Goal: Download file/media

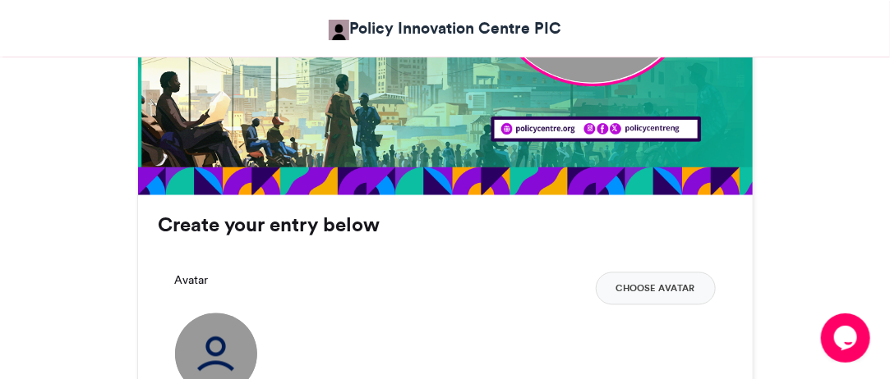
scroll to position [1002, 0]
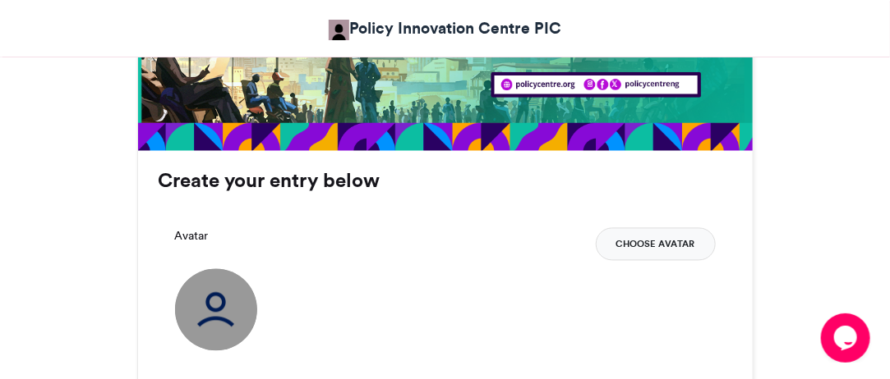
click at [654, 243] on button "Choose Avatar" at bounding box center [655, 244] width 120 height 33
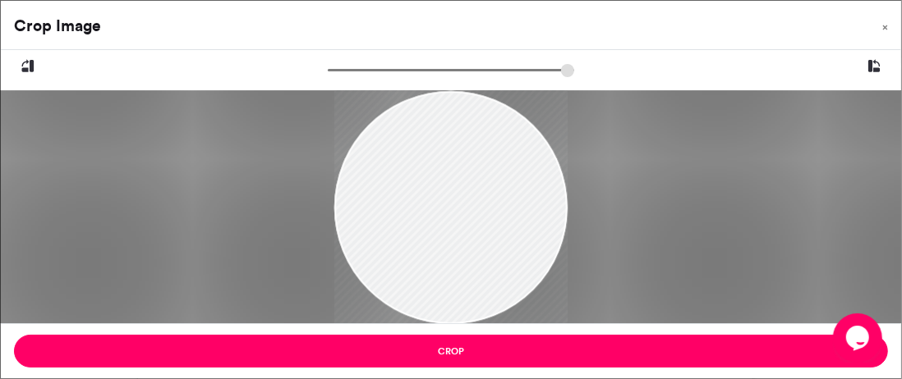
click at [365, 68] on input "zoom" at bounding box center [451, 70] width 246 height 16
click at [373, 67] on input "zoom" at bounding box center [451, 70] width 246 height 16
click at [381, 70] on input "zoom" at bounding box center [451, 70] width 246 height 16
click at [454, 138] on div at bounding box center [457, 208] width 425 height 563
click at [391, 72] on input "zoom" at bounding box center [451, 70] width 246 height 16
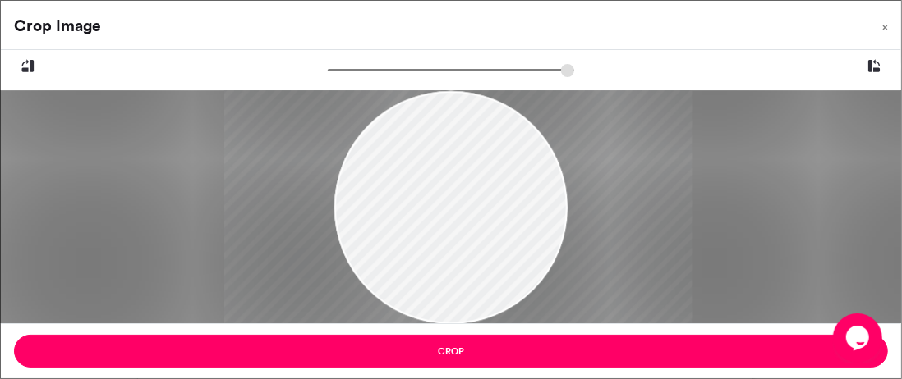
drag, startPoint x: 450, startPoint y: 152, endPoint x: 450, endPoint y: 163, distance: 11.5
click at [450, 163] on div at bounding box center [458, 218] width 468 height 618
click at [402, 72] on input "zoom" at bounding box center [451, 70] width 246 height 16
drag, startPoint x: 443, startPoint y: 148, endPoint x: 447, endPoint y: 157, distance: 9.9
click at [447, 157] on div at bounding box center [463, 229] width 513 height 678
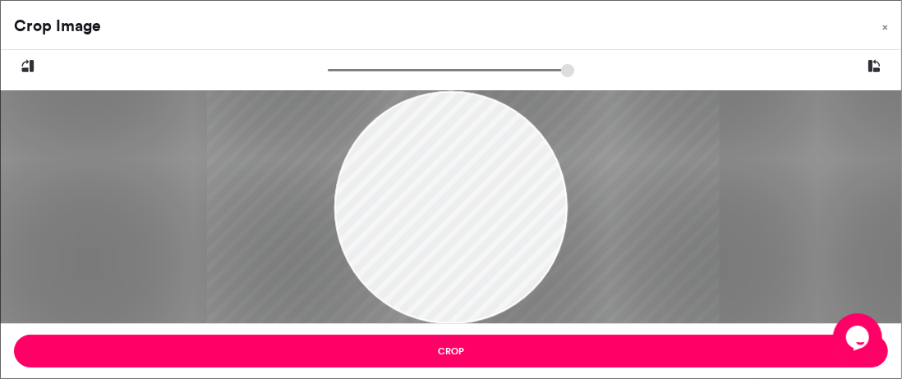
click at [397, 73] on input "zoom" at bounding box center [451, 70] width 246 height 16
click at [396, 69] on input "zoom" at bounding box center [451, 70] width 246 height 16
type input "******"
click at [395, 69] on input "zoom" at bounding box center [451, 70] width 246 height 16
click at [436, 151] on div at bounding box center [461, 221] width 483 height 639
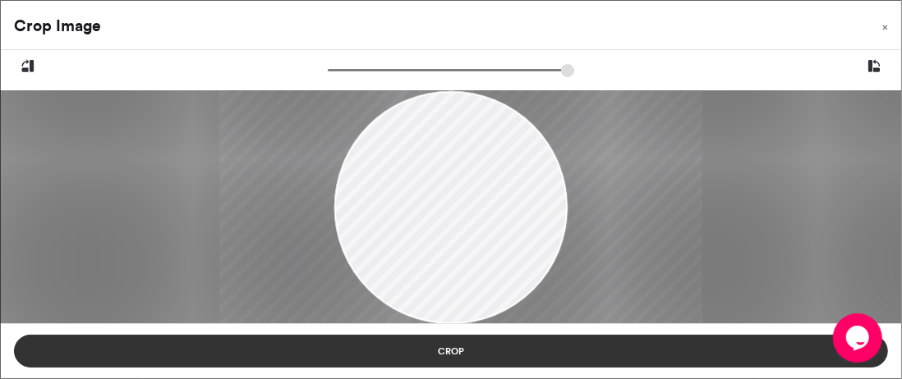
click at [507, 348] on button "Crop" at bounding box center [451, 351] width 874 height 33
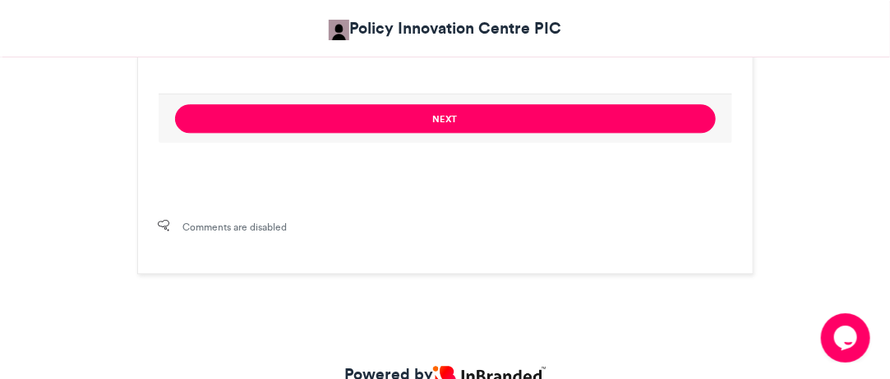
scroll to position [1322, 0]
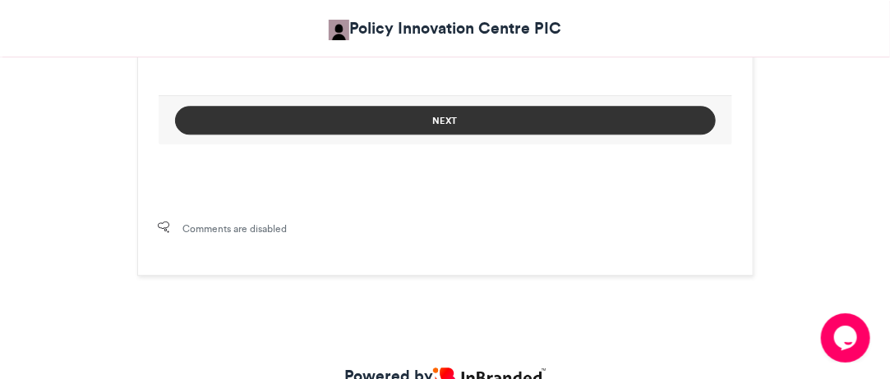
click at [569, 115] on button "Next" at bounding box center [445, 120] width 540 height 29
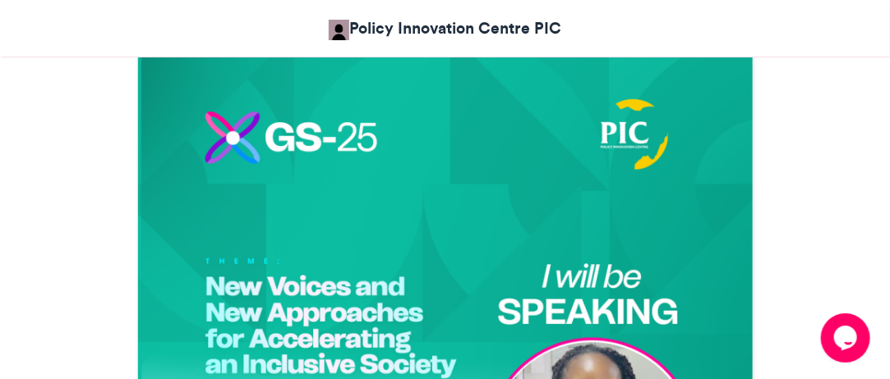
scroll to position [1093, 0]
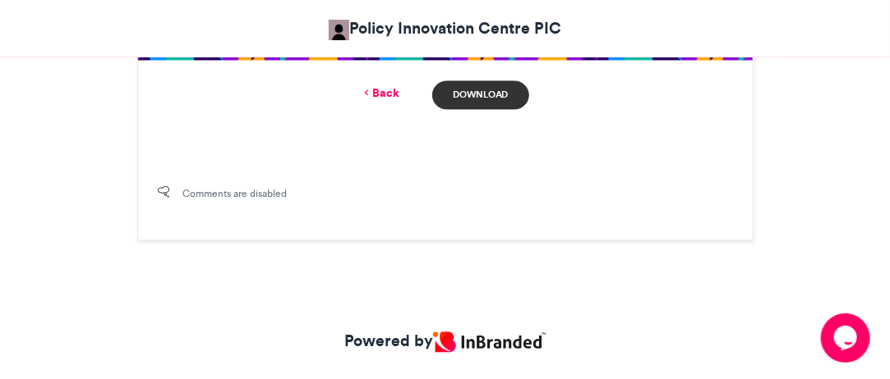
click at [498, 98] on link "Download" at bounding box center [480, 94] width 96 height 29
click at [552, 373] on div "Powered by" at bounding box center [445, 350] width 890 height 140
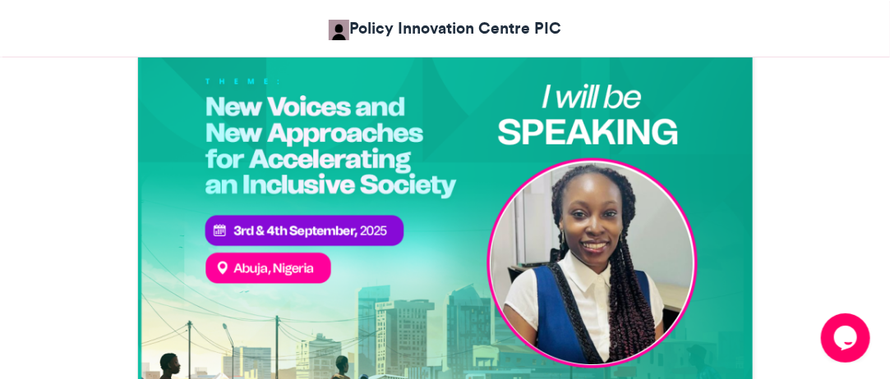
scroll to position [660, 0]
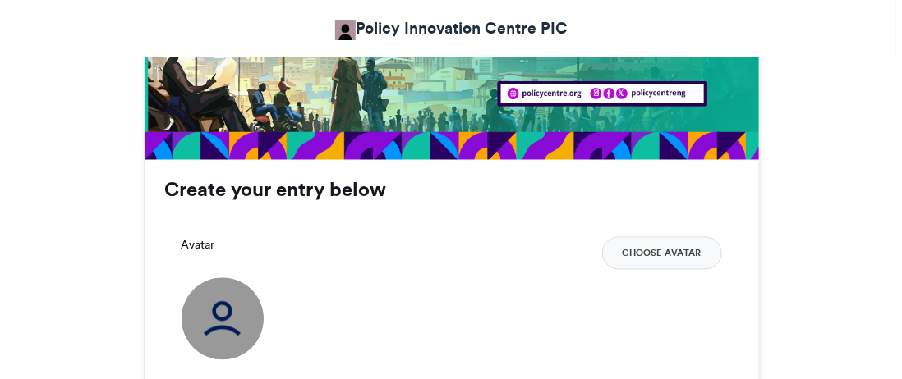
scroll to position [1007, 0]
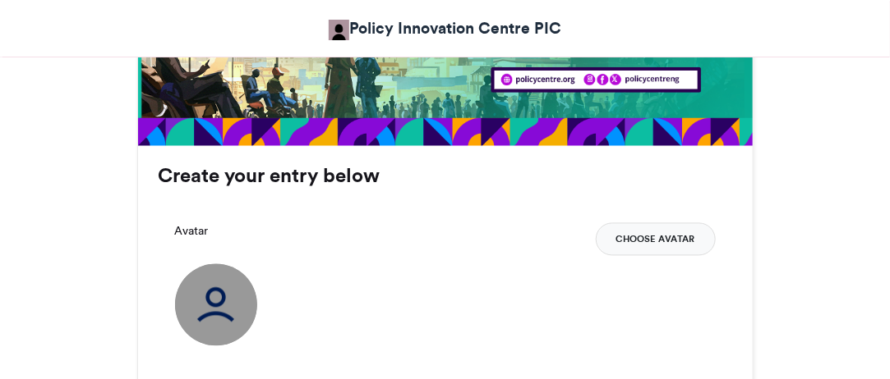
click at [652, 250] on button "Choose Avatar" at bounding box center [655, 239] width 120 height 33
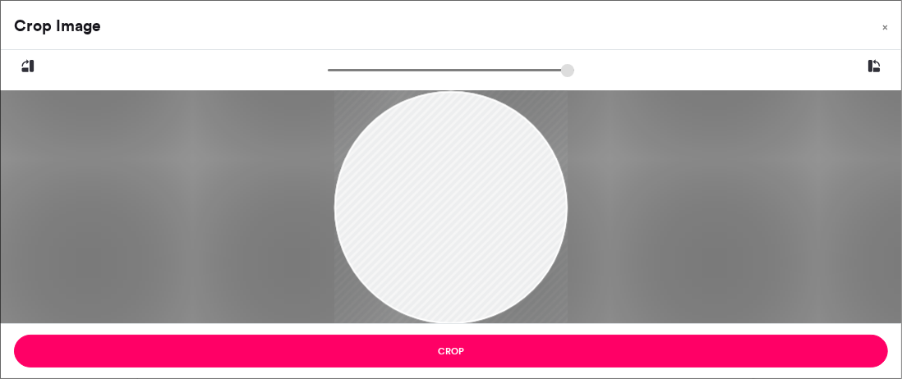
click at [473, 185] on div at bounding box center [450, 207] width 233 height 309
click at [365, 70] on input "zoom" at bounding box center [451, 70] width 246 height 16
drag, startPoint x: 457, startPoint y: 164, endPoint x: 462, endPoint y: 145, distance: 19.5
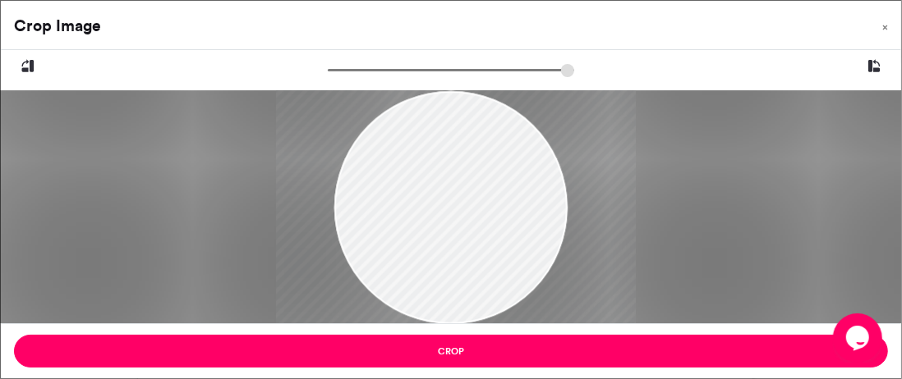
click at [462, 145] on div at bounding box center [456, 189] width 360 height 476
type input "*****"
click at [384, 68] on input "zoom" at bounding box center [451, 70] width 246 height 16
drag, startPoint x: 430, startPoint y: 138, endPoint x: 438, endPoint y: 163, distance: 26.0
click at [438, 163] on div at bounding box center [465, 210] width 439 height 581
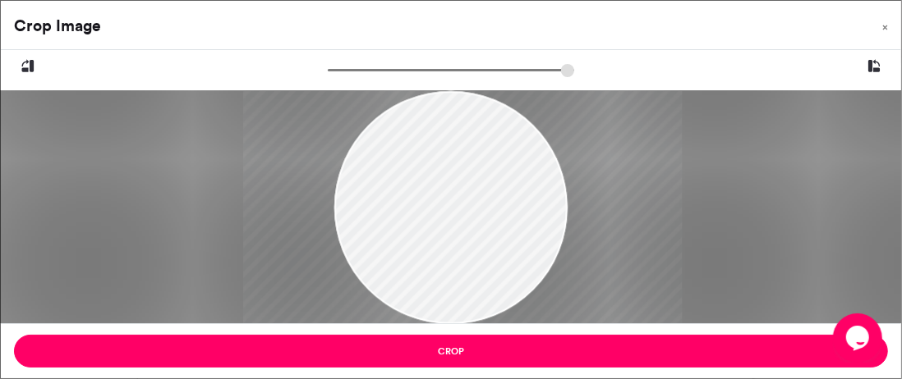
click at [435, 163] on div at bounding box center [462, 210] width 439 height 581
click at [481, 223] on div at bounding box center [460, 209] width 439 height 581
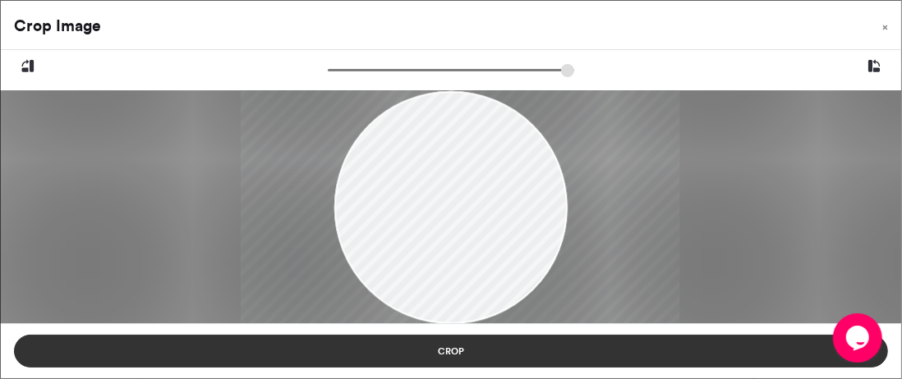
click at [529, 362] on button "Crop" at bounding box center [451, 351] width 874 height 33
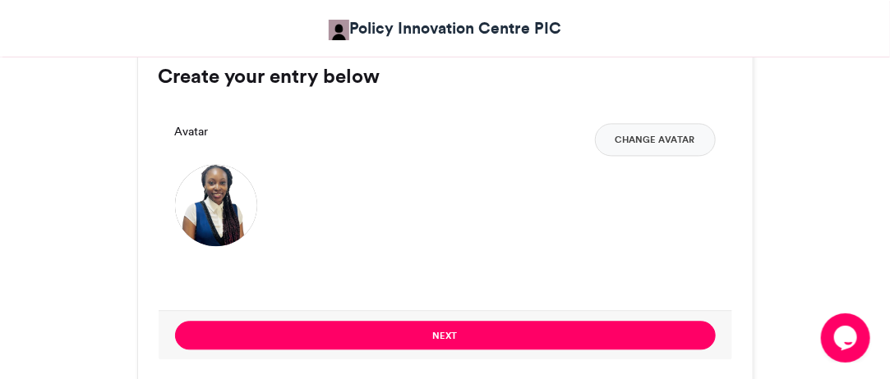
scroll to position [1170, 0]
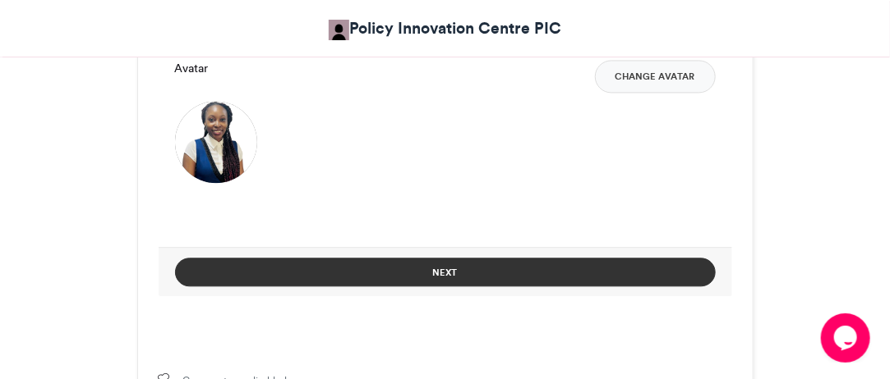
click at [526, 263] on button "Next" at bounding box center [445, 272] width 540 height 29
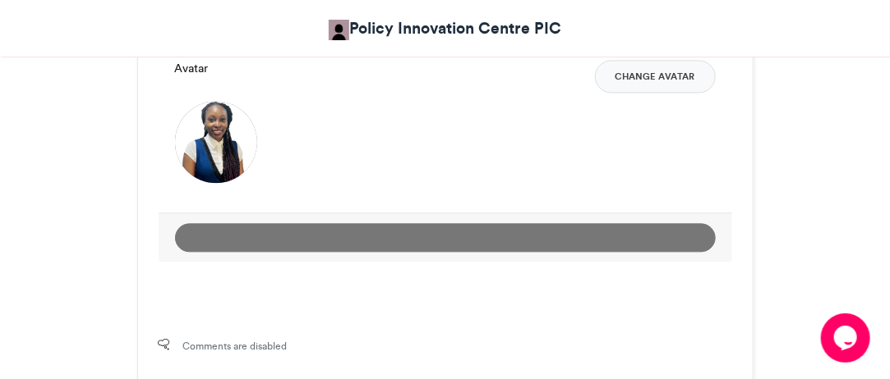
scroll to position [940, 0]
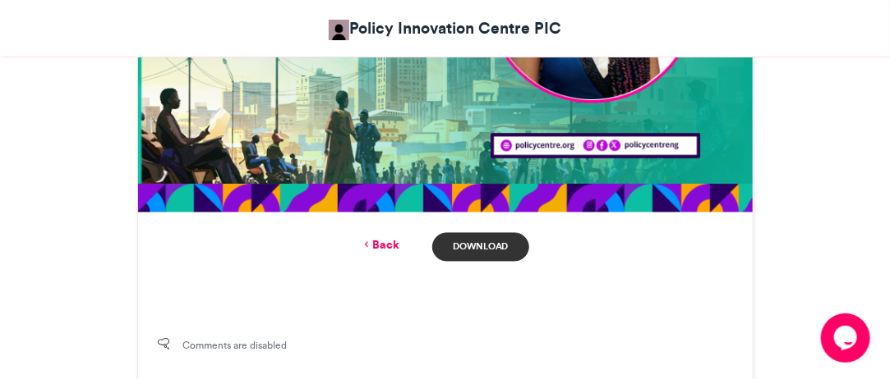
click at [499, 251] on link "Download" at bounding box center [480, 247] width 96 height 29
click at [737, 344] on div "Comments are disabled" at bounding box center [445, 355] width 614 height 76
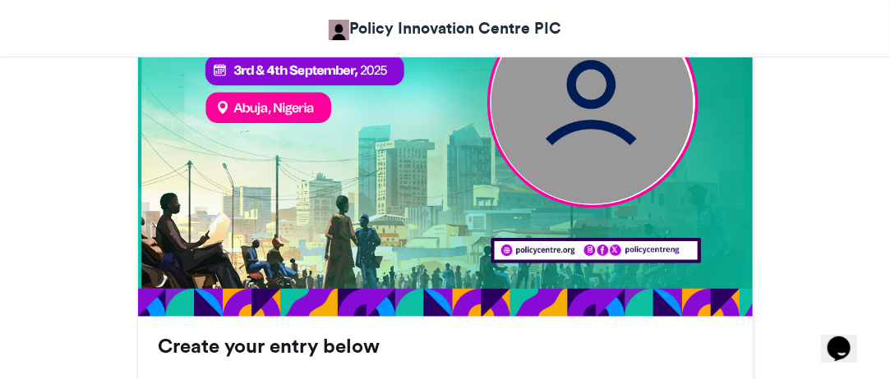
scroll to position [912, 0]
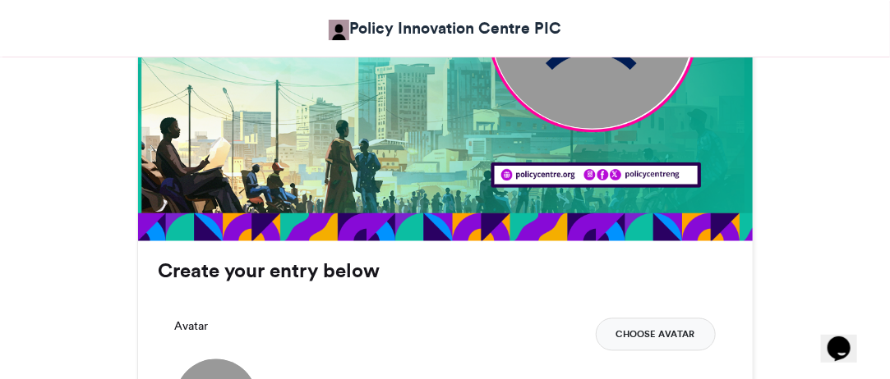
click at [631, 327] on button "Choose Avatar" at bounding box center [655, 335] width 120 height 33
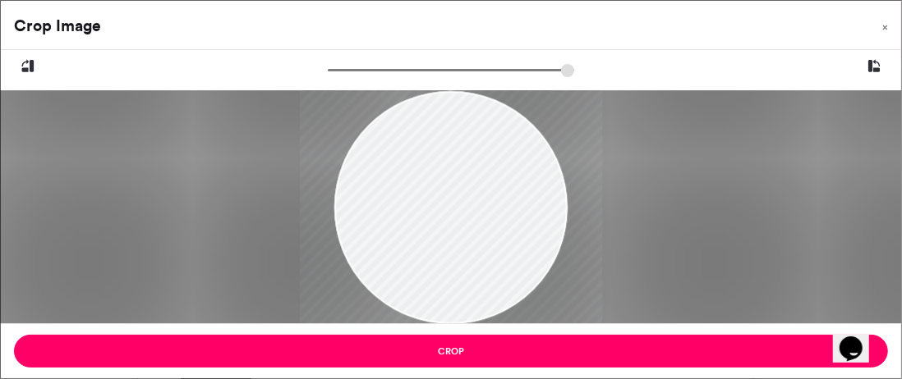
click at [355, 69] on input "zoom" at bounding box center [451, 70] width 246 height 16
click at [364, 70] on input "zoom" at bounding box center [451, 70] width 246 height 16
drag, startPoint x: 425, startPoint y: 154, endPoint x: 426, endPoint y: 171, distance: 17.3
click at [426, 171] on div at bounding box center [450, 224] width 334 height 434
type input "******"
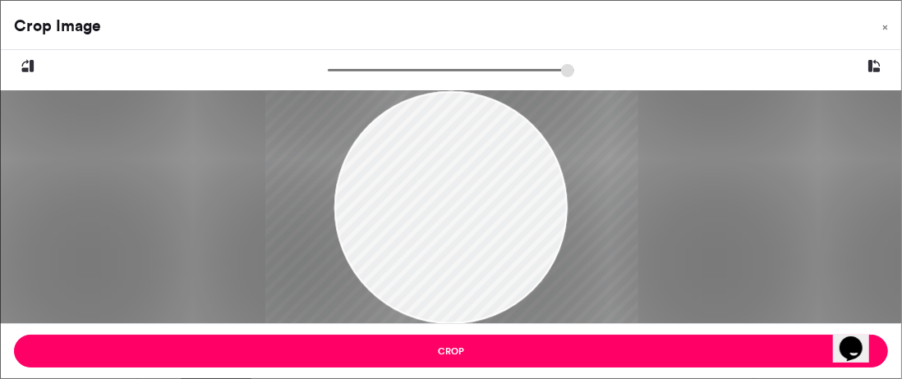
click at [375, 70] on input "zoom" at bounding box center [451, 70] width 246 height 16
drag, startPoint x: 443, startPoint y: 171, endPoint x: 447, endPoint y: 178, distance: 8.5
click at [447, 178] on div at bounding box center [455, 235] width 373 height 484
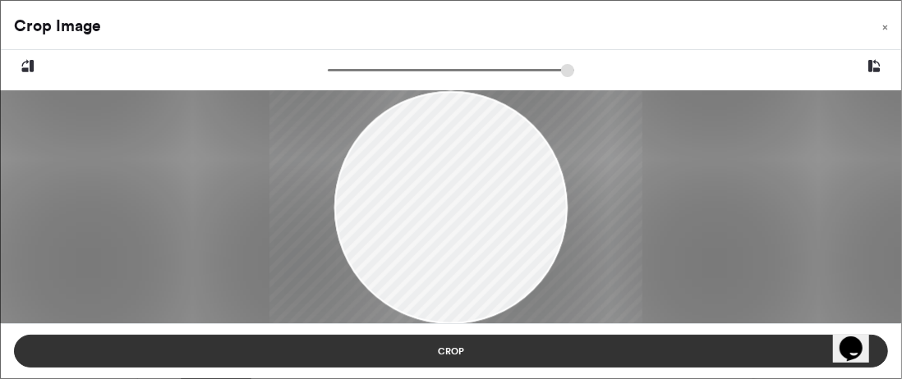
click at [478, 351] on button "Crop" at bounding box center [451, 351] width 874 height 33
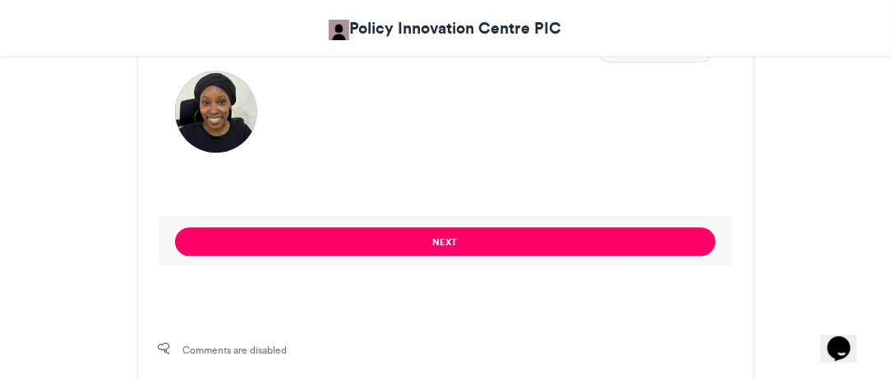
scroll to position [1213, 0]
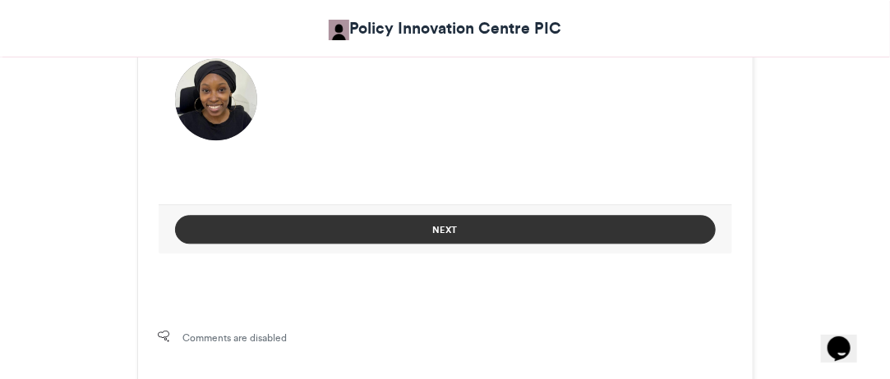
click at [600, 224] on button "Next" at bounding box center [445, 229] width 540 height 29
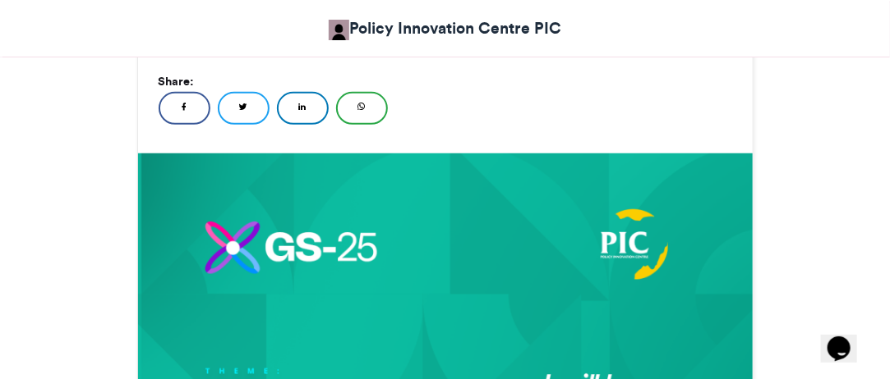
scroll to position [983, 0]
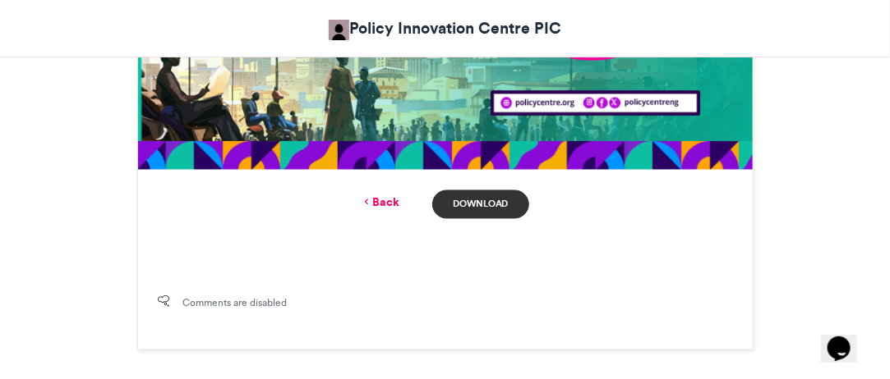
click at [498, 213] on link "Download" at bounding box center [480, 205] width 96 height 29
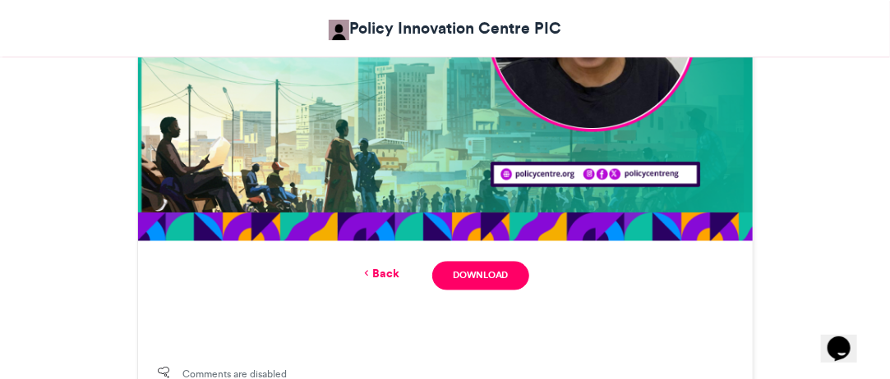
scroll to position [923, 0]
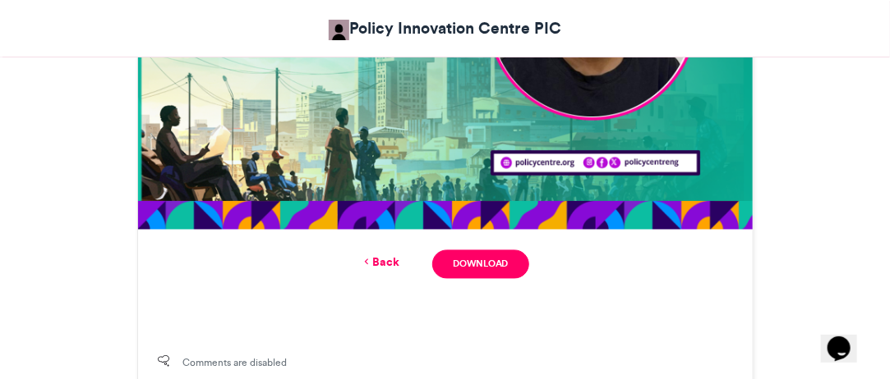
click at [396, 259] on link "Back" at bounding box center [380, 263] width 39 height 17
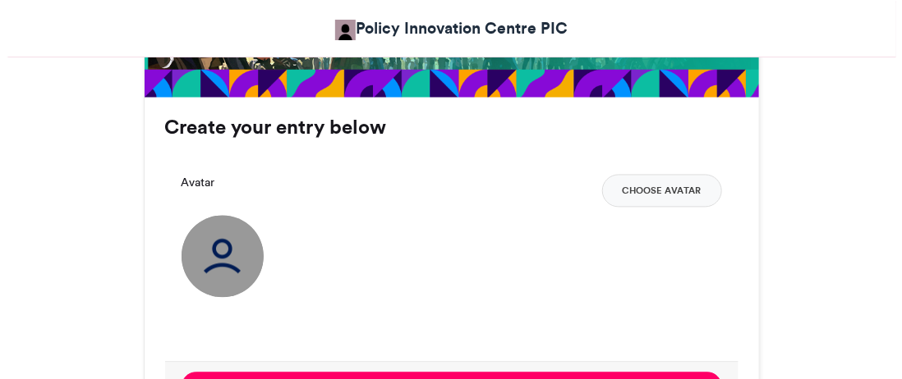
scroll to position [1061, 0]
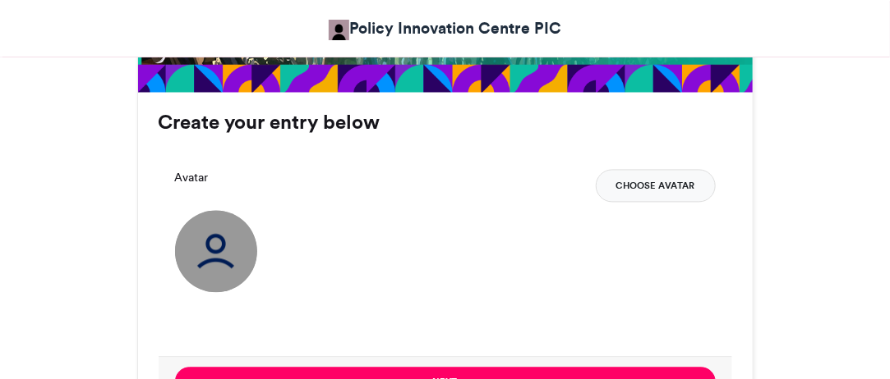
click at [640, 177] on button "Choose Avatar" at bounding box center [655, 185] width 120 height 33
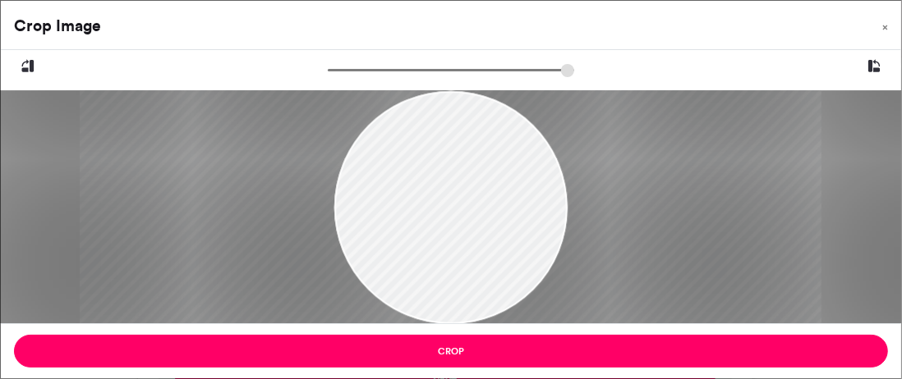
click at [389, 72] on input "zoom" at bounding box center [451, 70] width 246 height 16
click at [372, 71] on input "zoom" at bounding box center [451, 70] width 246 height 16
click at [362, 70] on input "zoom" at bounding box center [451, 70] width 246 height 16
click at [356, 71] on input "zoom" at bounding box center [451, 70] width 246 height 16
drag, startPoint x: 444, startPoint y: 208, endPoint x: 437, endPoint y: 232, distance: 24.9
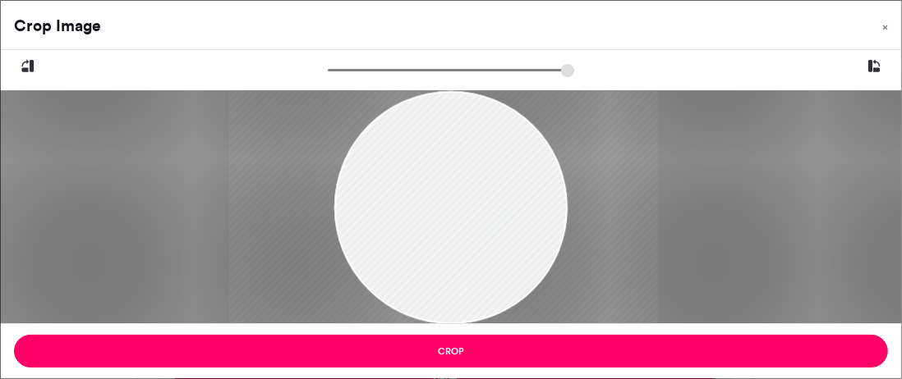
click at [437, 232] on div at bounding box center [443, 232] width 429 height 572
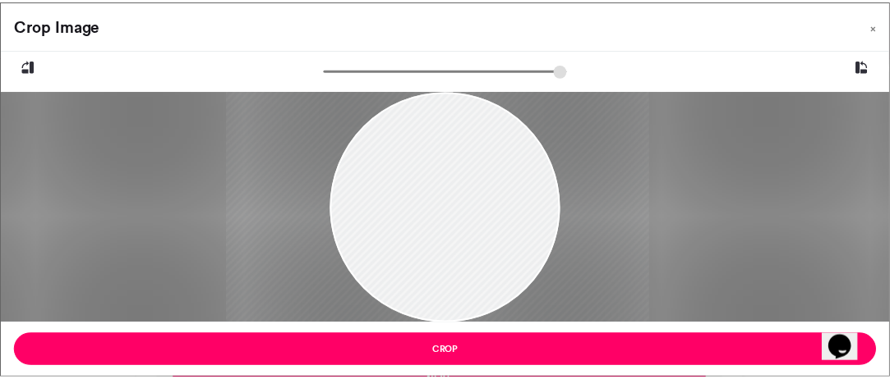
scroll to position [0, 0]
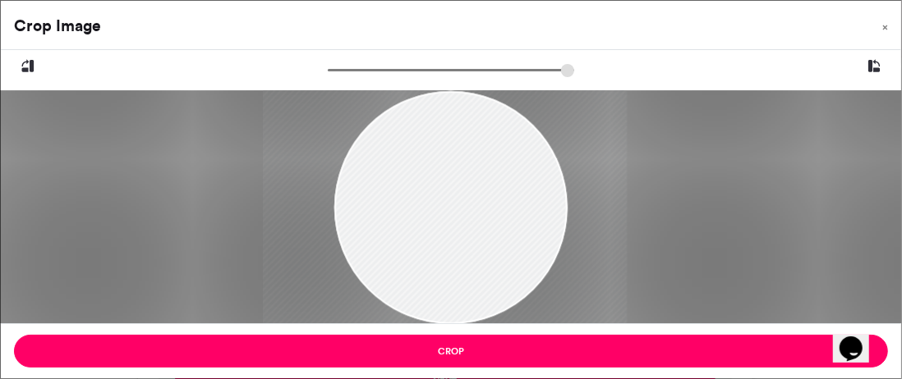
click at [348, 73] on input "zoom" at bounding box center [451, 70] width 246 height 16
click at [352, 70] on input "zoom" at bounding box center [451, 70] width 246 height 16
click at [354, 70] on input "zoom" at bounding box center [451, 70] width 246 height 16
type input "******"
click at [356, 71] on input "zoom" at bounding box center [451, 70] width 246 height 16
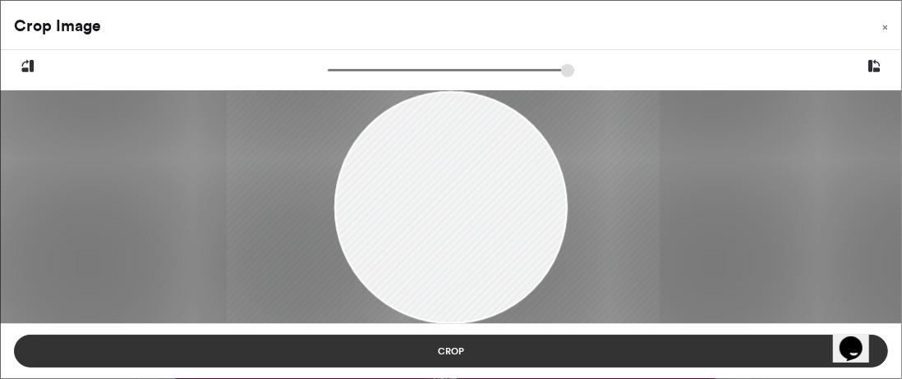
click at [639, 352] on button "Crop" at bounding box center [451, 351] width 874 height 33
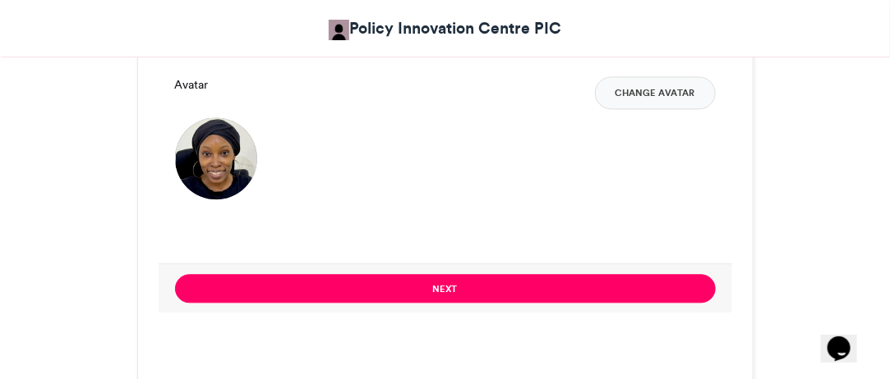
scroll to position [1155, 0]
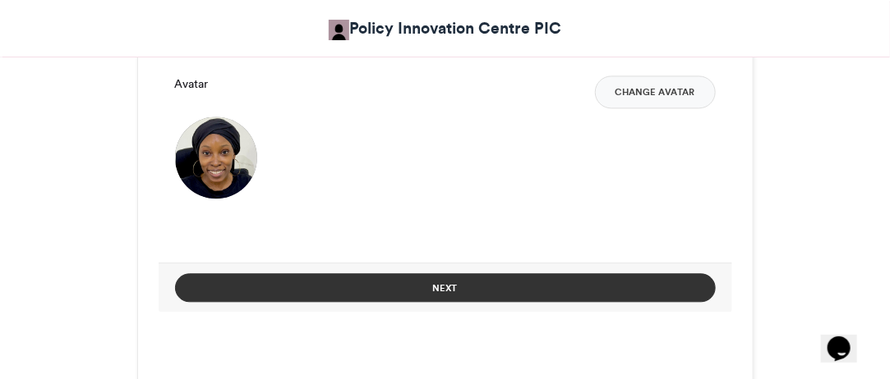
click at [587, 285] on button "Next" at bounding box center [445, 288] width 540 height 29
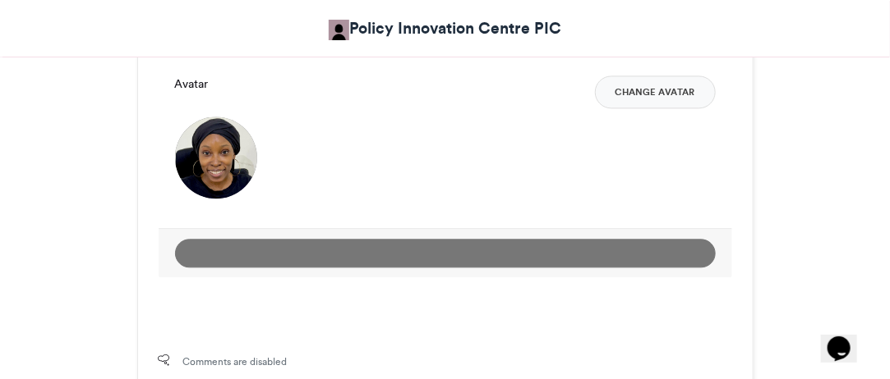
scroll to position [926, 0]
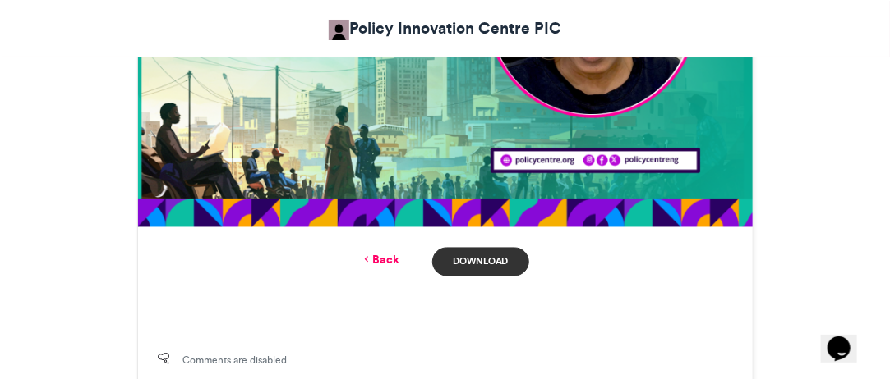
click at [494, 262] on link "Download" at bounding box center [480, 262] width 96 height 29
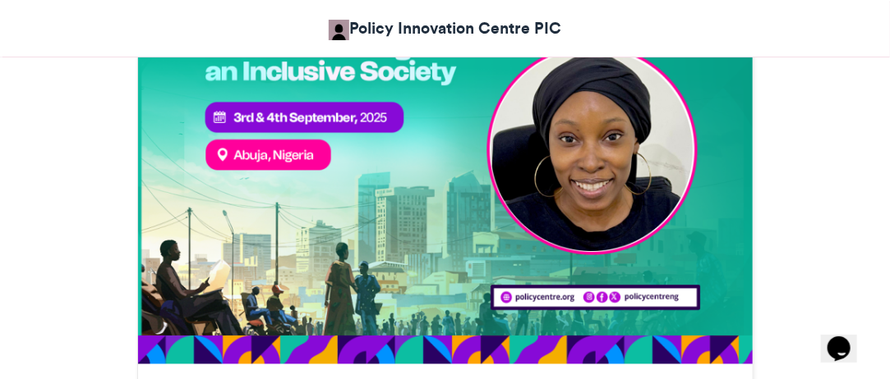
scroll to position [787, 0]
